Goal: Task Accomplishment & Management: Manage account settings

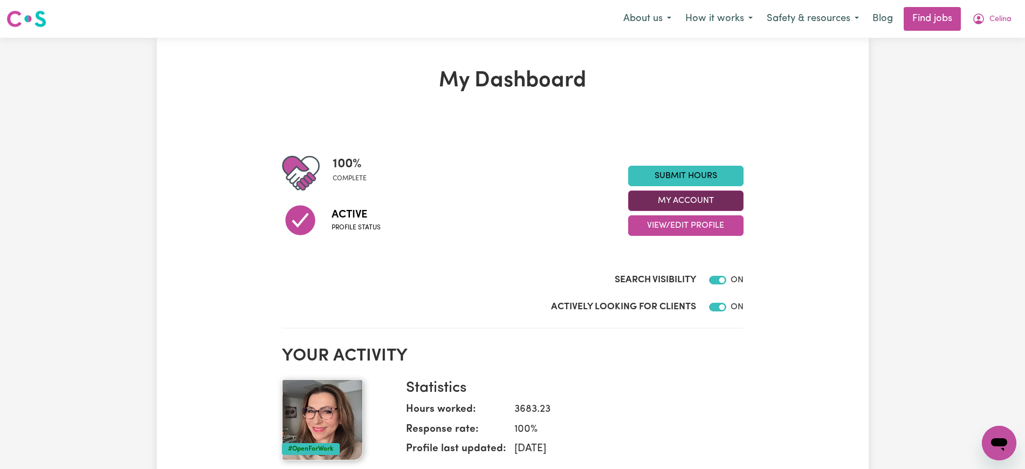
click at [709, 205] on button "My Account" at bounding box center [685, 200] width 115 height 20
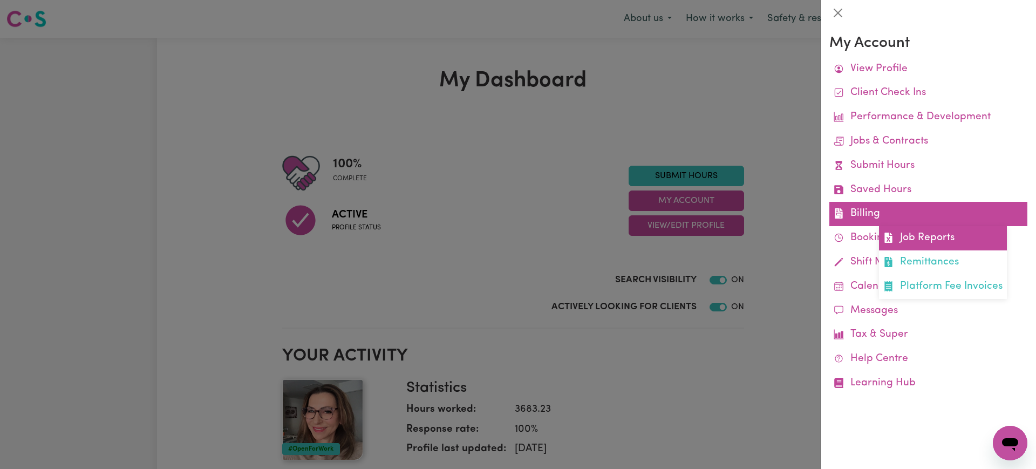
click at [899, 232] on link "Job Reports" at bounding box center [943, 238] width 128 height 24
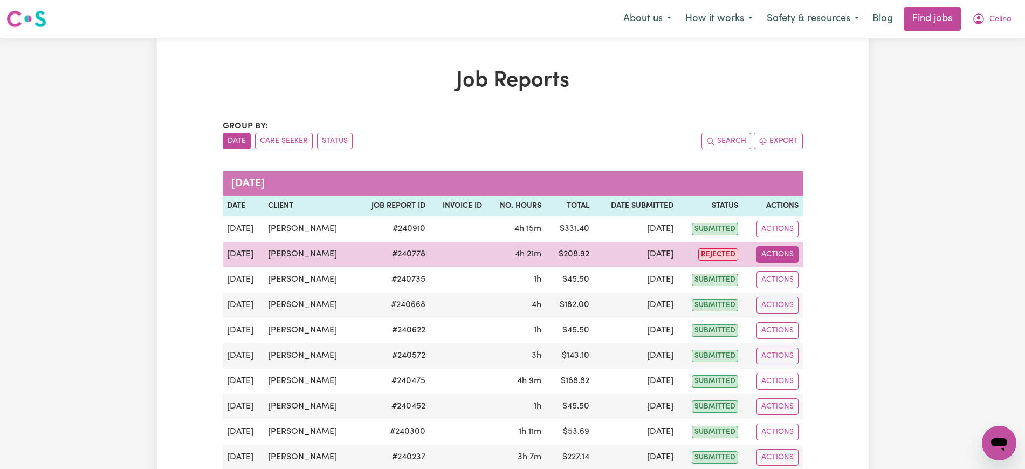
click at [770, 256] on button "Actions" at bounding box center [778, 254] width 42 height 17
drag, startPoint x: 770, startPoint y: 261, endPoint x: 773, endPoint y: 276, distance: 14.8
click at [770, 276] on span "View job report 240778" at bounding box center [766, 279] width 9 height 13
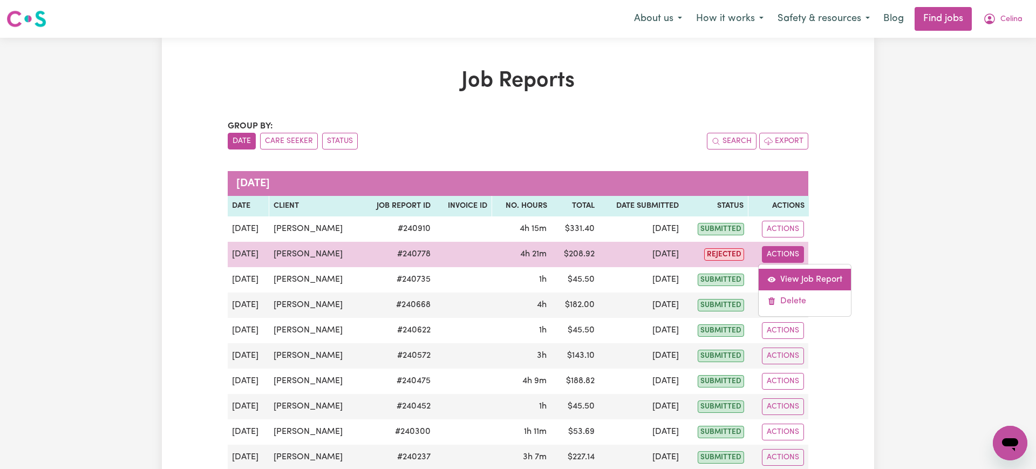
select select "pm"
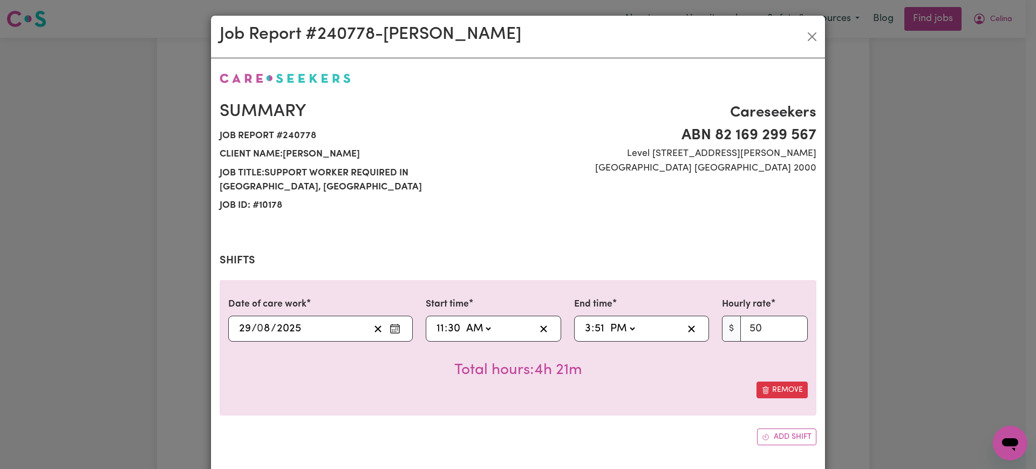
select select "50-Weekday"
click at [585, 320] on input "3" at bounding box center [587, 328] width 7 height 16
type input "16:51"
type input "4"
type input "16:00"
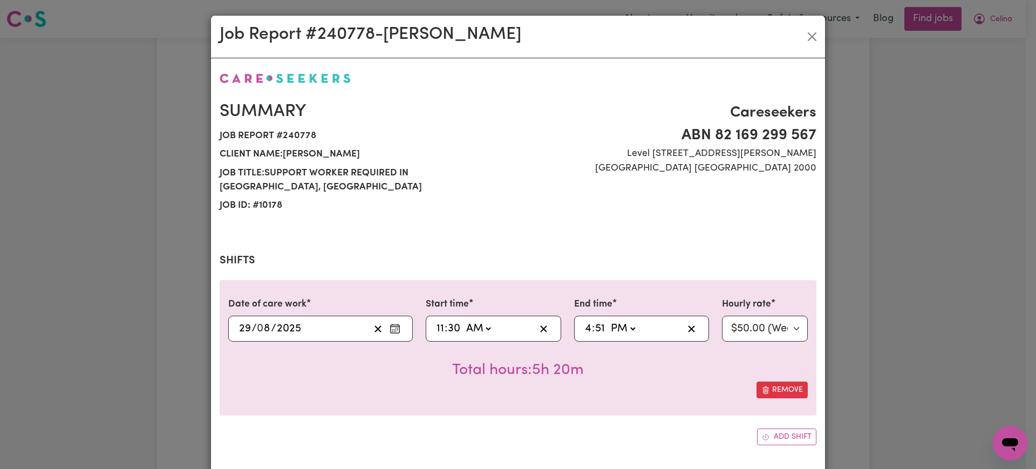
type input "0"
type input "16:01"
type input "1"
type input "16:12"
type input "12"
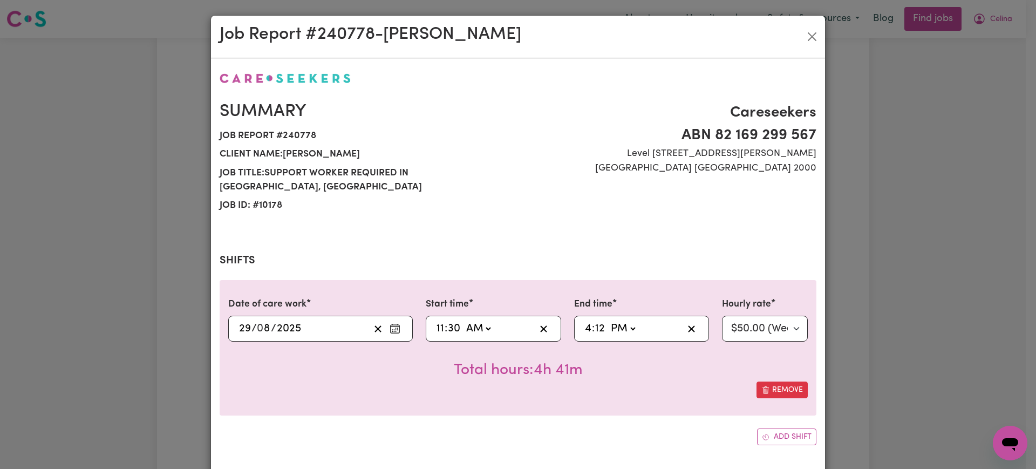
type input "16:01"
type input "1"
type input "16:00"
type input "0"
click at [536, 428] on div "Add shift" at bounding box center [518, 436] width 597 height 17
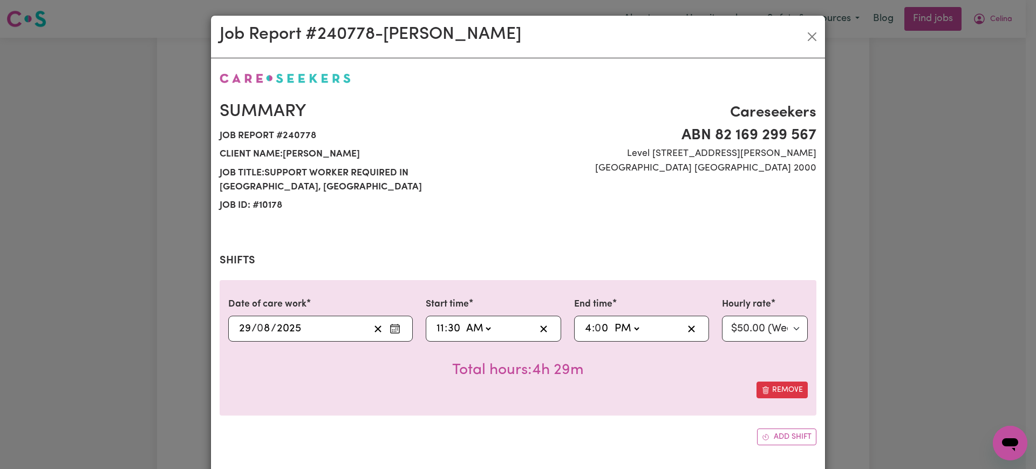
click at [447, 320] on input "30" at bounding box center [453, 328] width 13 height 16
click at [762, 433] on icon "Add another shift" at bounding box center [766, 437] width 8 height 8
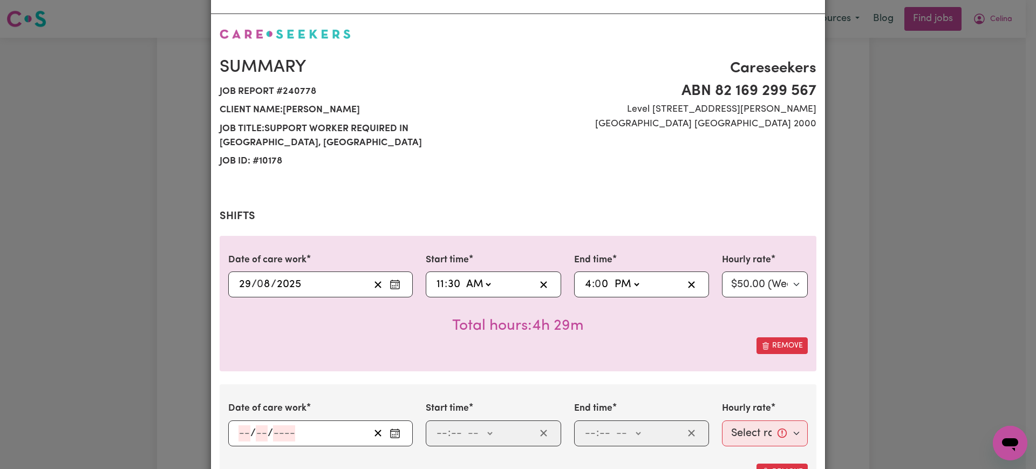
scroll to position [67, 0]
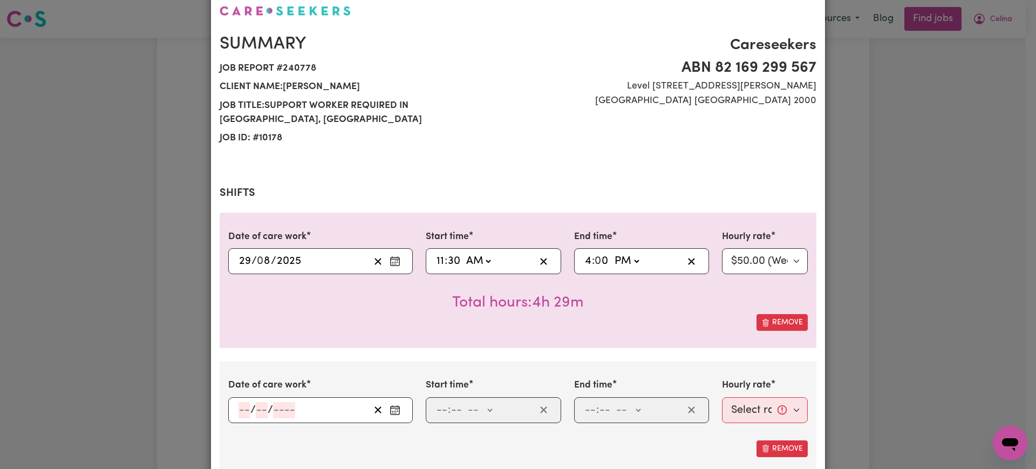
click at [394, 406] on rect "Enter the date of care work" at bounding box center [394, 410] width 9 height 8
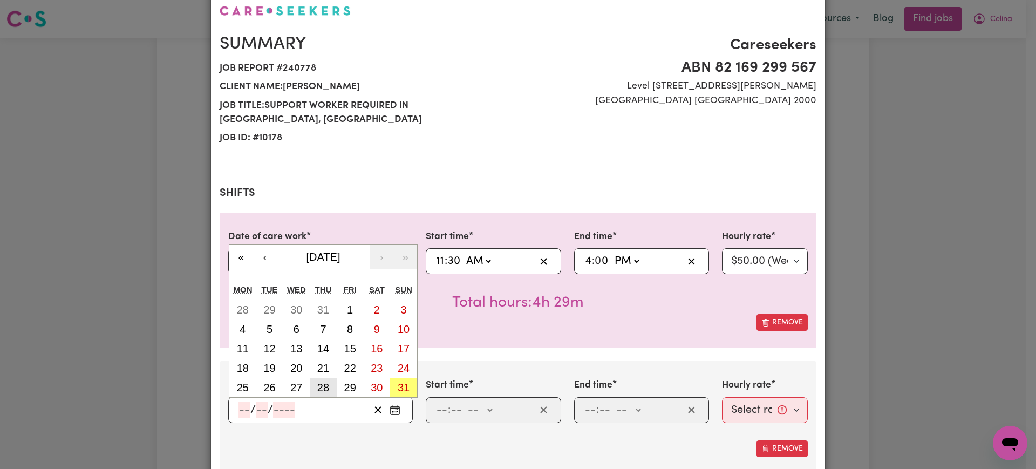
click at [311, 378] on button "28" at bounding box center [323, 387] width 27 height 19
type input "[DATE]"
type input "28"
type input "8"
type input "2025"
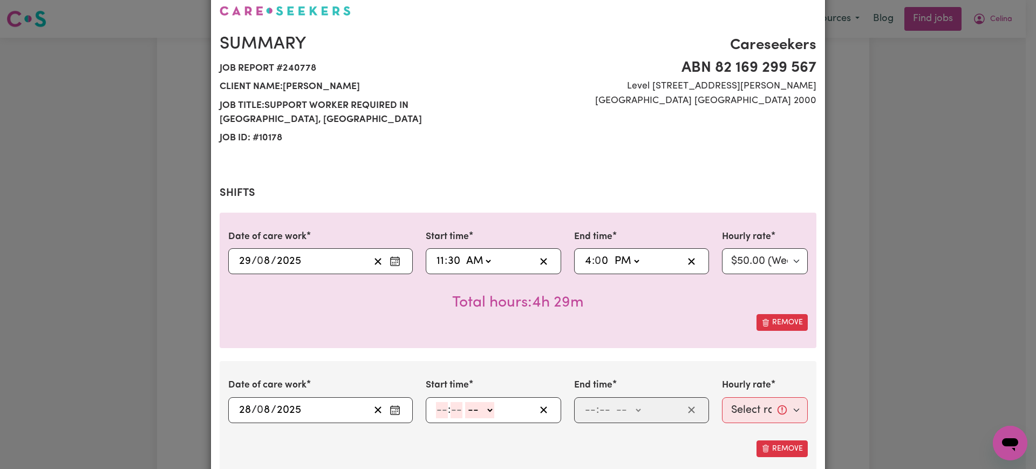
click at [395, 402] on button "Enter the date of care work" at bounding box center [394, 410] width 17 height 16
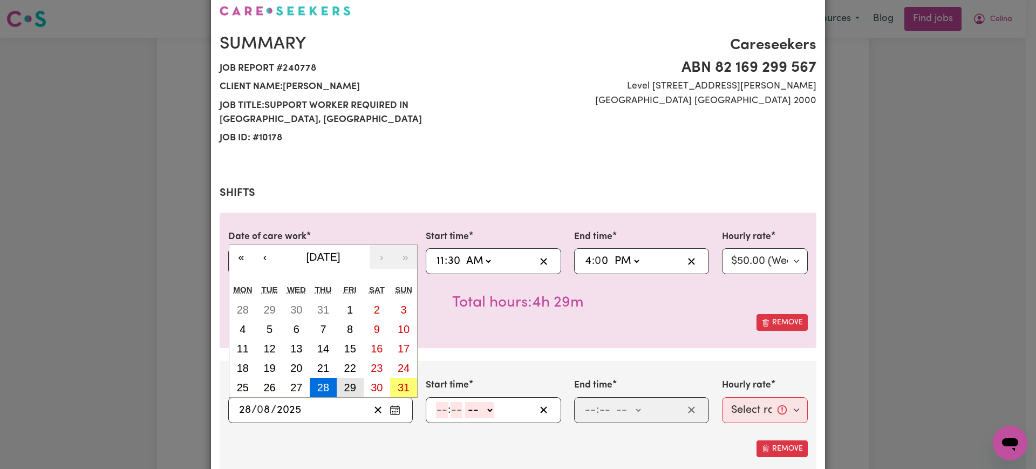
click at [345, 381] on abbr "29" at bounding box center [350, 387] width 12 height 12
type input "[DATE]"
type input "29"
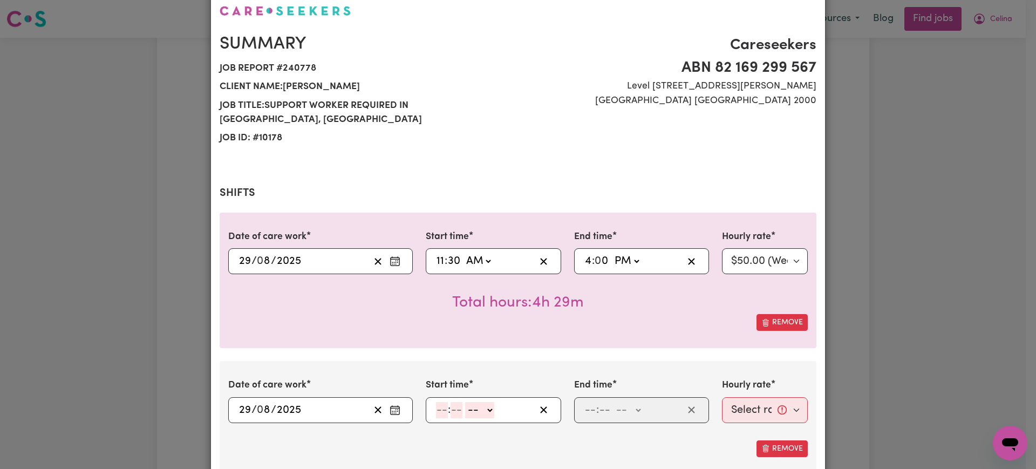
click at [429, 397] on div ": -- AM PM" at bounding box center [493, 410] width 135 height 26
click at [436, 402] on input "number" at bounding box center [442, 410] width 12 height 16
type input "11"
type input "0"
type input "30"
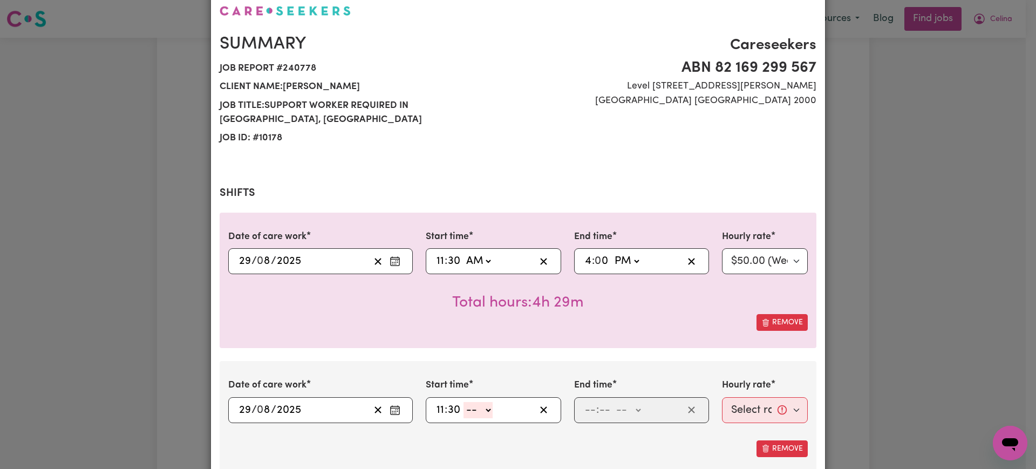
select select "am"
type input "11:30"
type input "4"
type input "0"
select select "pm"
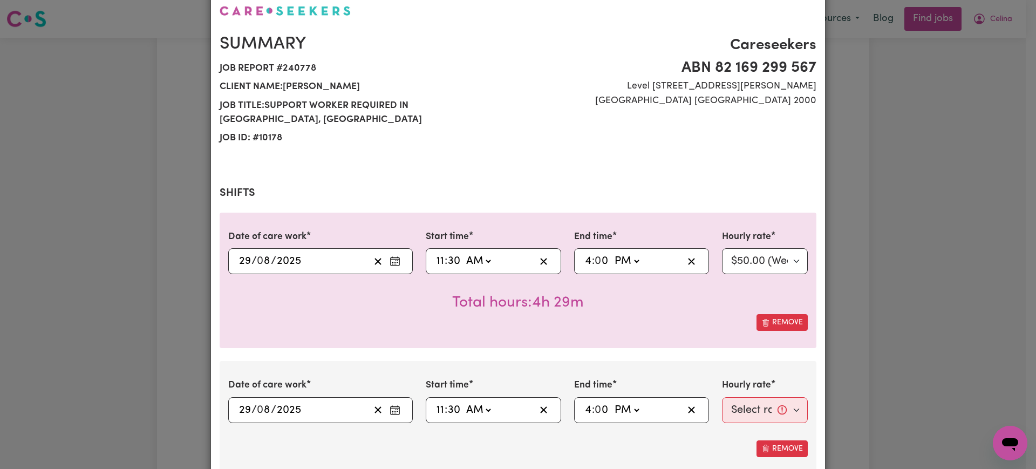
type input "16:00"
click at [765, 397] on select "Select rate... $50.00 (Weekday) $80.00 ([DATE]) $100.00 (Public Holiday)" at bounding box center [765, 410] width 86 height 26
select select "50-Weekday"
click at [722, 397] on select "Select rate... $50.00 (Weekday) $80.00 ([DATE]) $100.00 (Public Holiday)" at bounding box center [765, 410] width 86 height 26
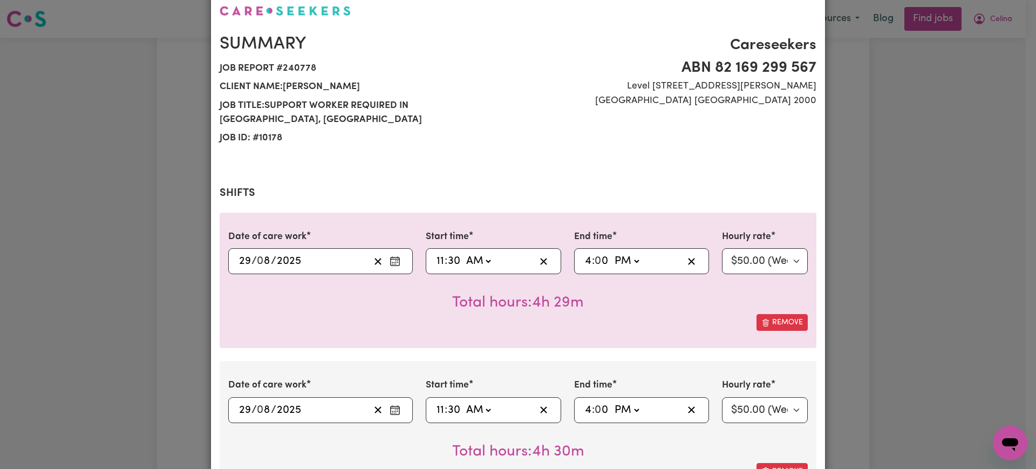
click at [655, 314] on div "Remove" at bounding box center [517, 322] width 579 height 17
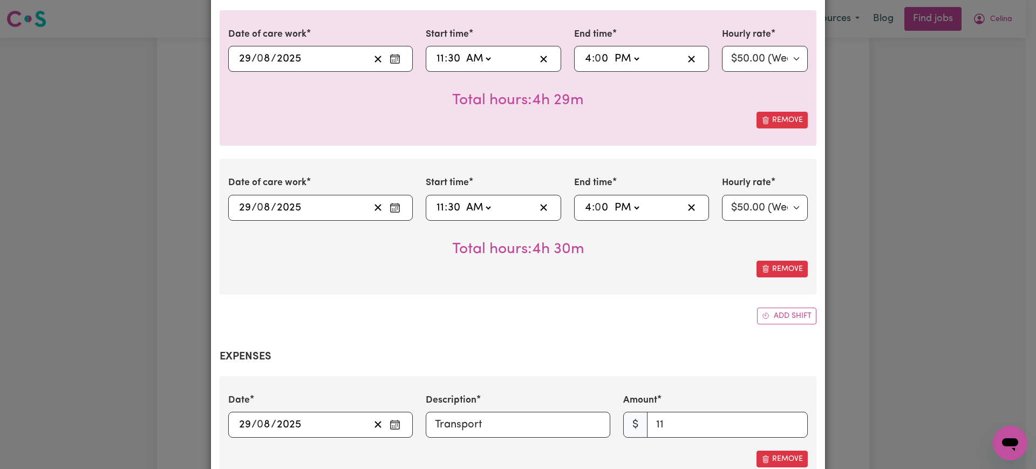
scroll to position [135, 0]
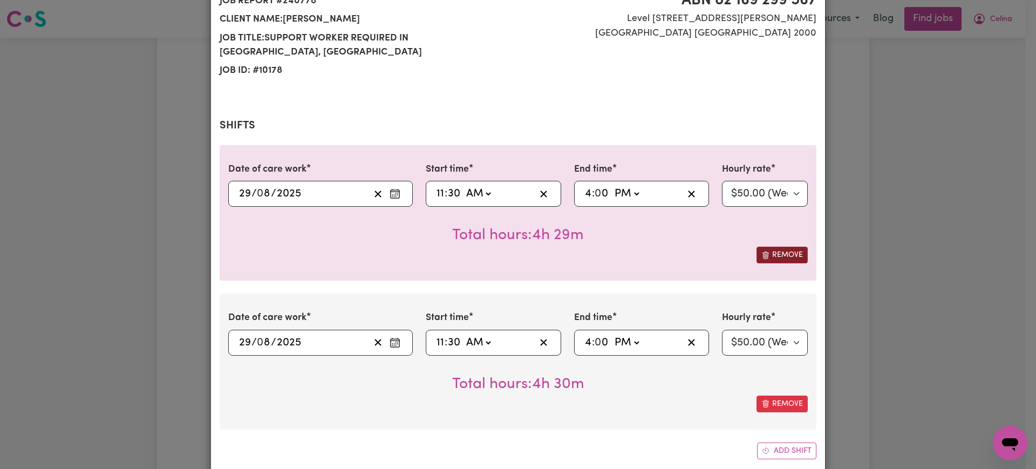
click at [775, 246] on button "Remove" at bounding box center [781, 254] width 51 height 17
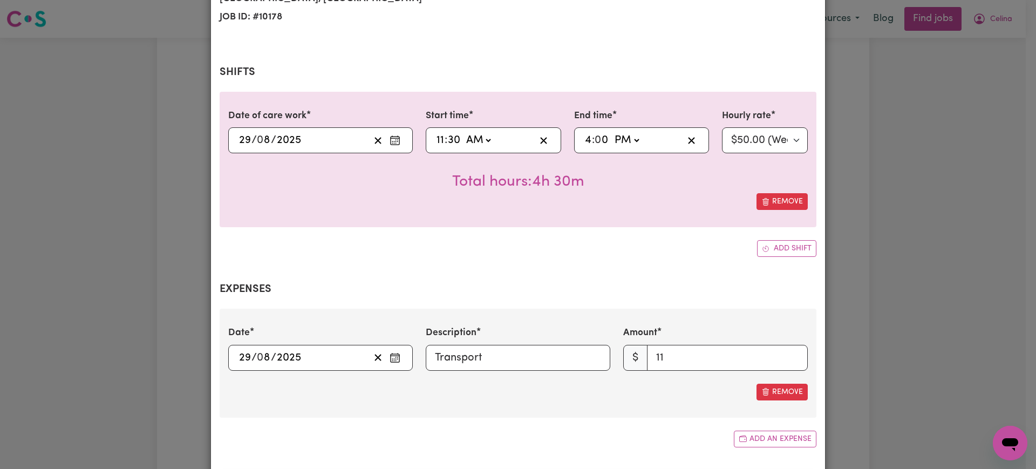
scroll to position [412, 0]
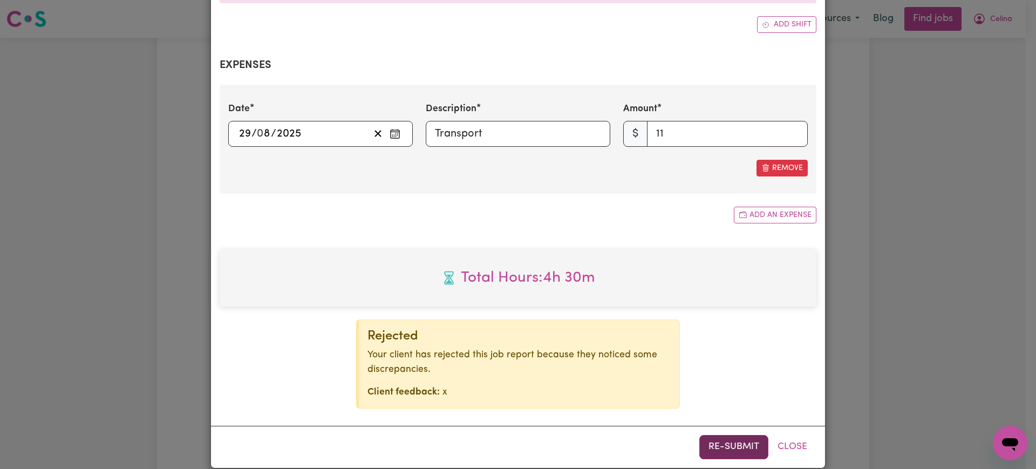
click at [719, 435] on button "Re-submit" at bounding box center [733, 447] width 69 height 24
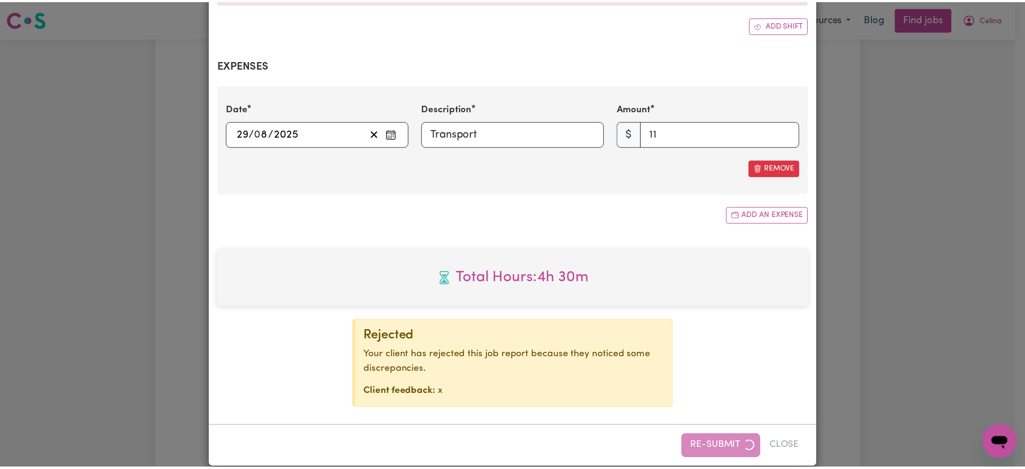
scroll to position [401, 0]
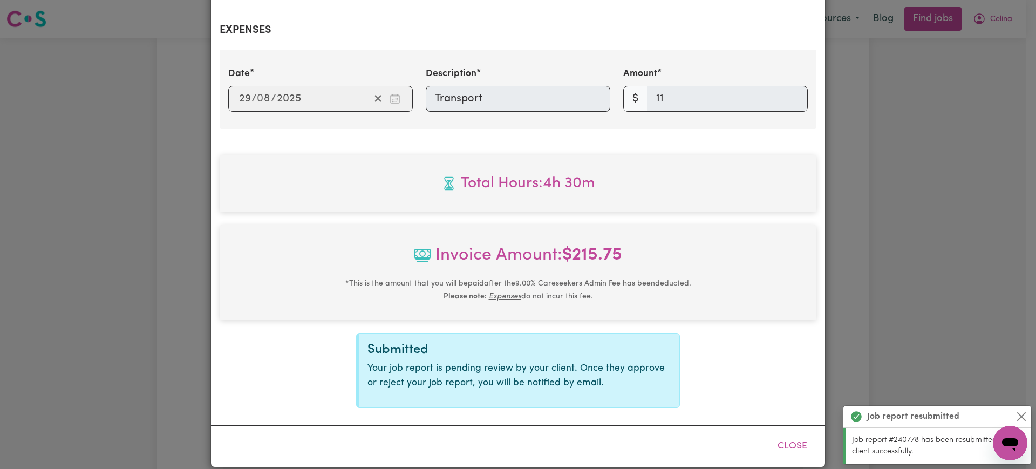
click at [926, 166] on div "Job Report # 240778 - [PERSON_NAME] Summary Job report # 240778 Client name: [P…" at bounding box center [518, 234] width 1036 height 469
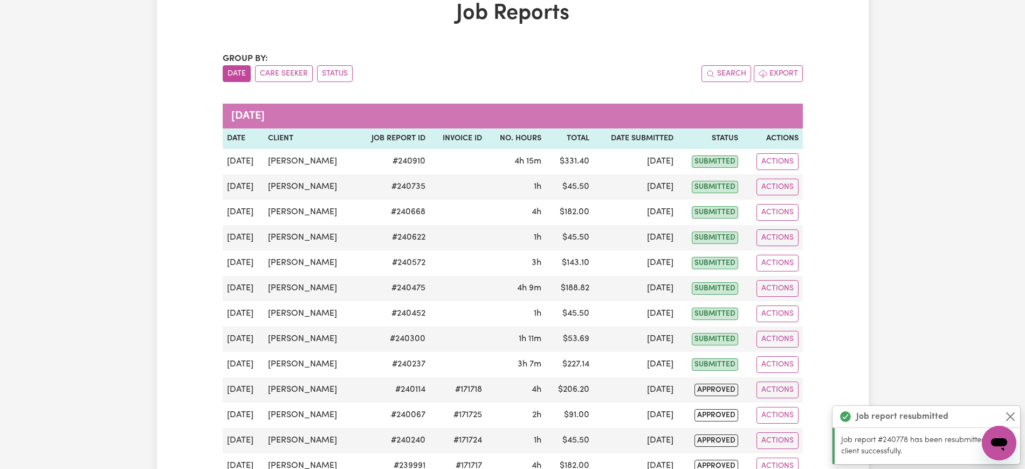
scroll to position [0, 0]
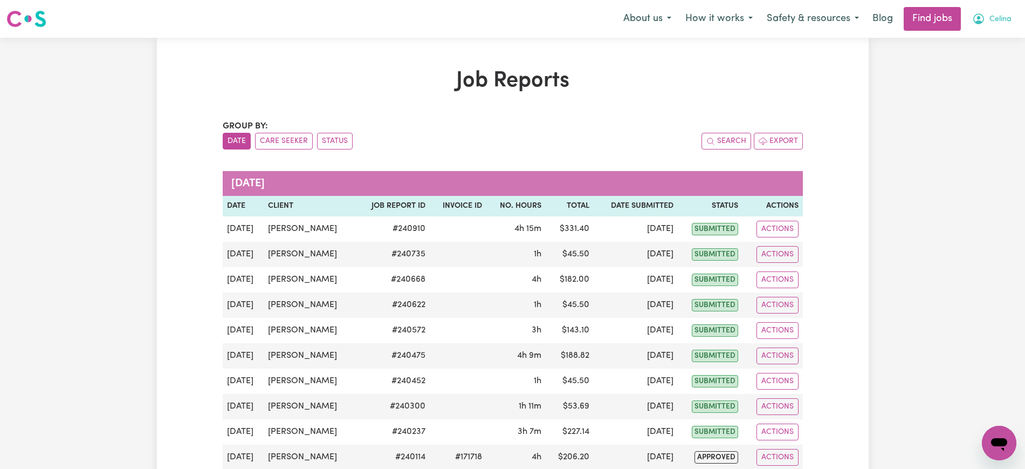
click at [981, 25] on icon "My Account" at bounding box center [978, 18] width 13 height 13
click at [968, 86] on link "Logout" at bounding box center [975, 82] width 85 height 20
